Goal: Transaction & Acquisition: Subscribe to service/newsletter

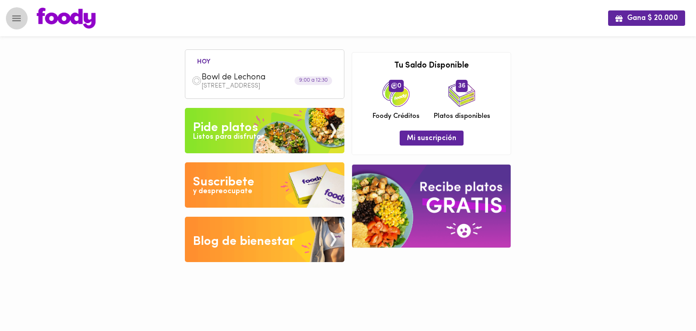
click at [15, 20] on icon "Menu" at bounding box center [16, 18] width 9 height 6
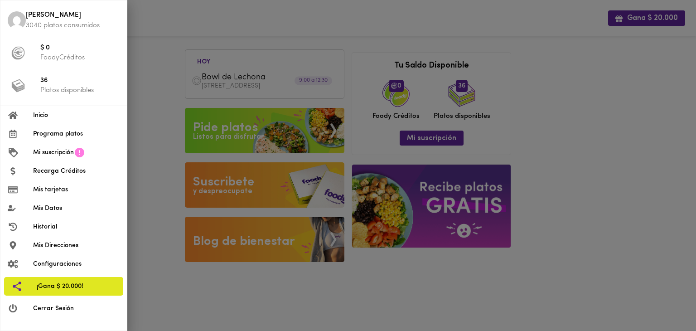
click at [73, 137] on span "Programa platos" at bounding box center [76, 134] width 87 height 10
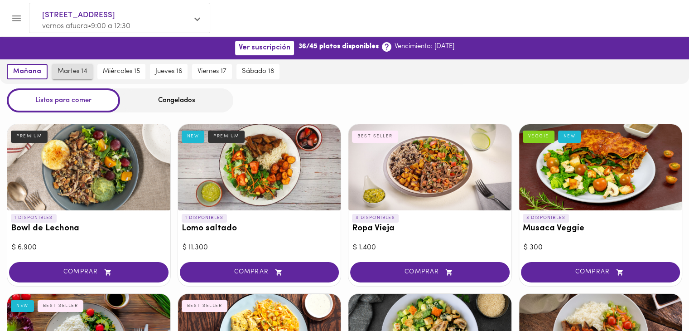
click at [78, 73] on span "martes 14" at bounding box center [73, 72] width 30 height 8
click at [112, 72] on span "miércoles 15" at bounding box center [121, 72] width 37 height 8
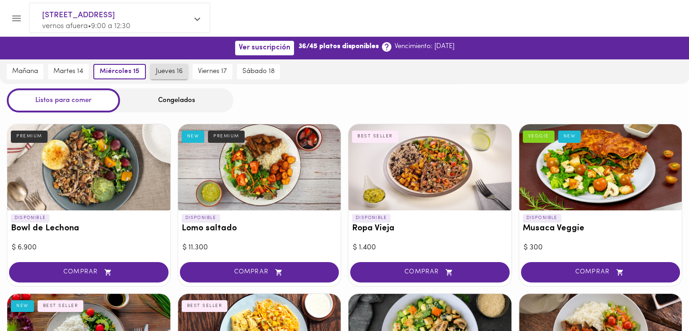
click at [163, 73] on span "jueves 16" at bounding box center [169, 72] width 27 height 8
click at [212, 70] on span "viernes 17" at bounding box center [212, 72] width 29 height 8
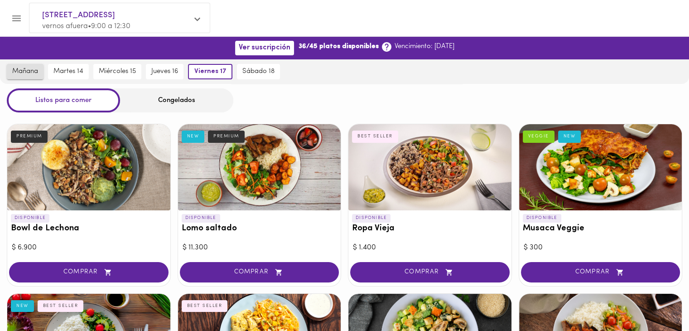
click at [34, 75] on span "mañana" at bounding box center [25, 72] width 26 height 8
click at [16, 22] on icon "Menu" at bounding box center [16, 18] width 11 height 11
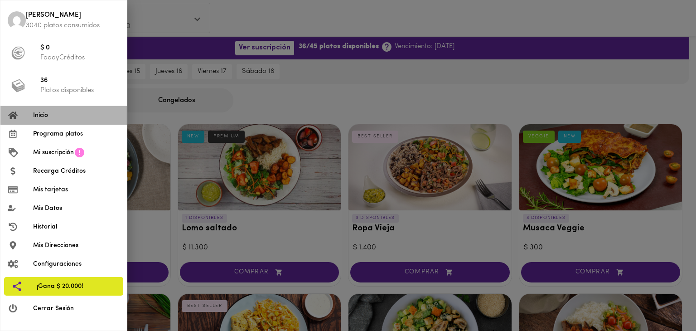
click at [67, 118] on span "Inicio" at bounding box center [76, 116] width 87 height 10
